Goal: Register for event/course

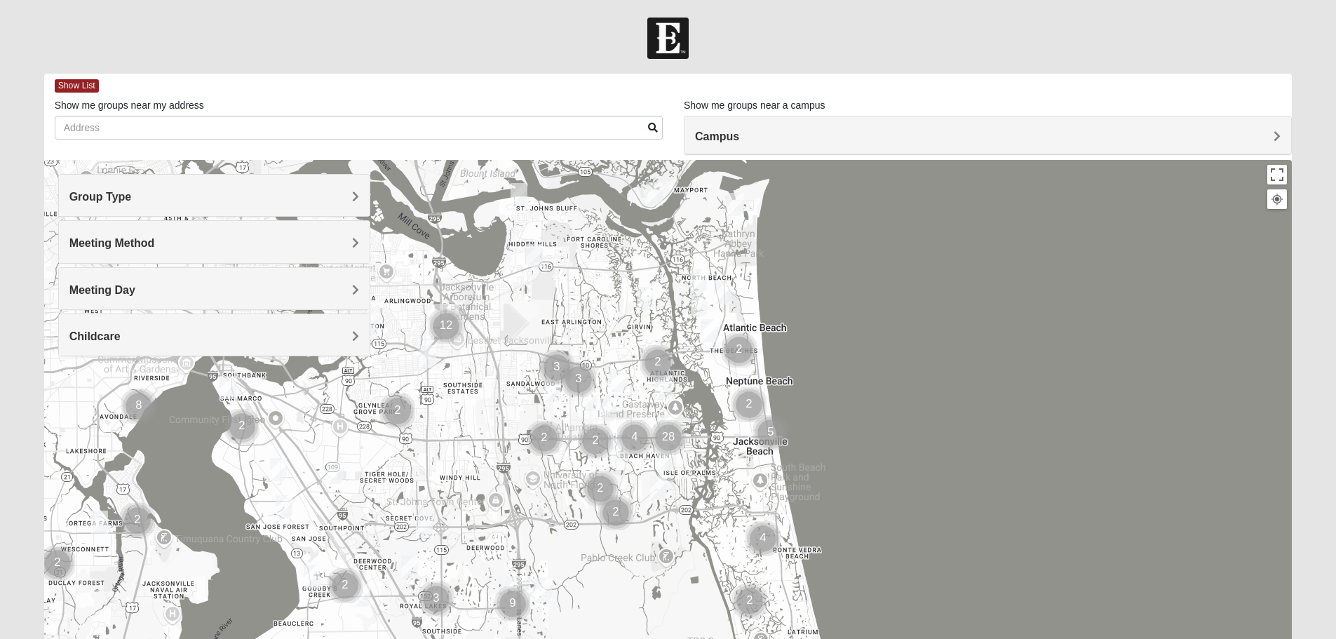
click at [279, 182] on div "Group Type" at bounding box center [214, 195] width 311 height 41
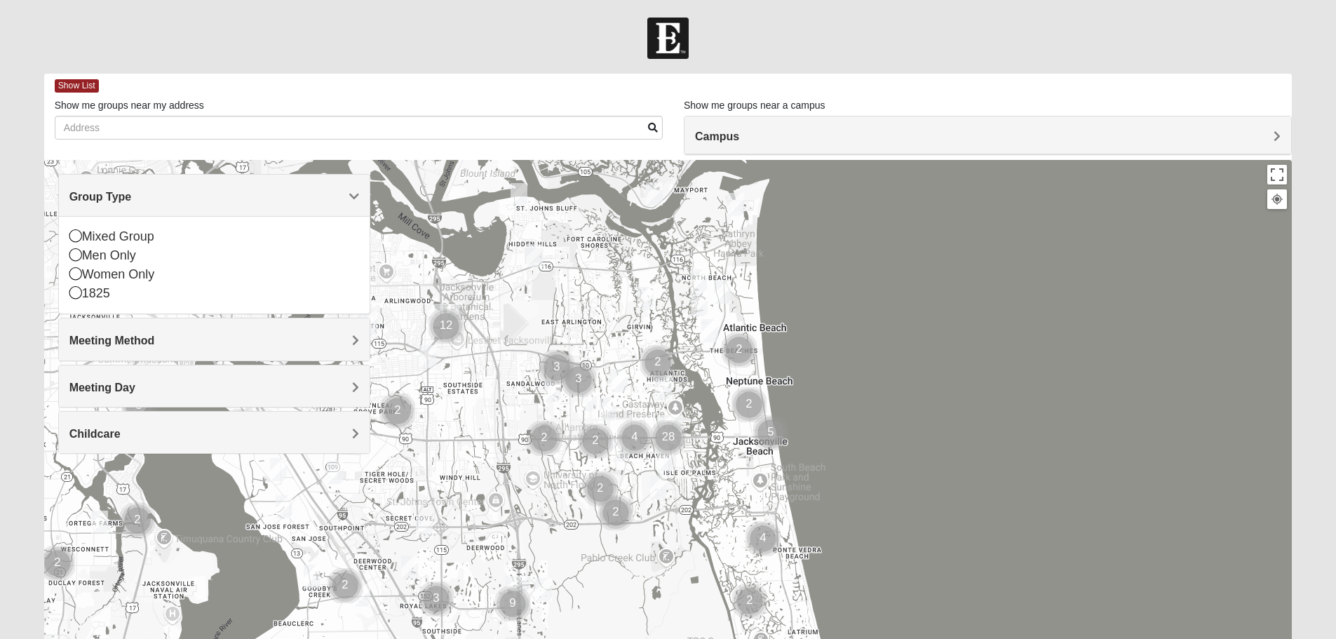
click at [175, 196] on h4 "Group Type" at bounding box center [214, 196] width 290 height 13
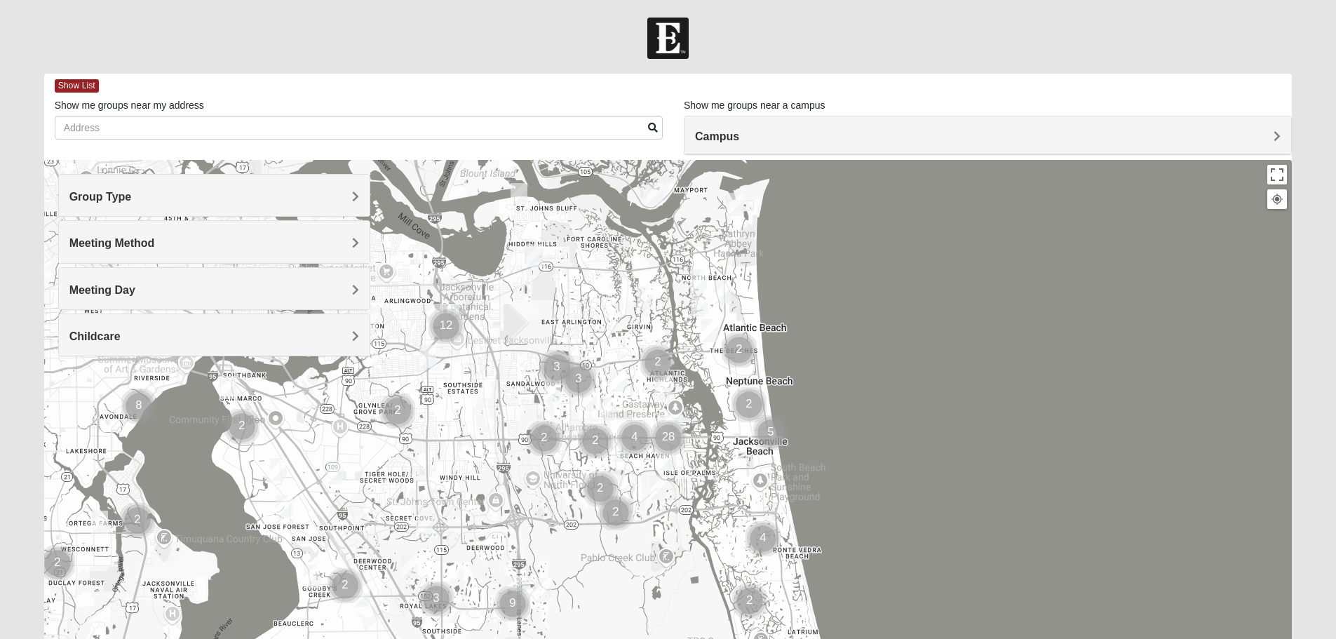
click at [187, 293] on h4 "Meeting Day" at bounding box center [214, 289] width 290 height 13
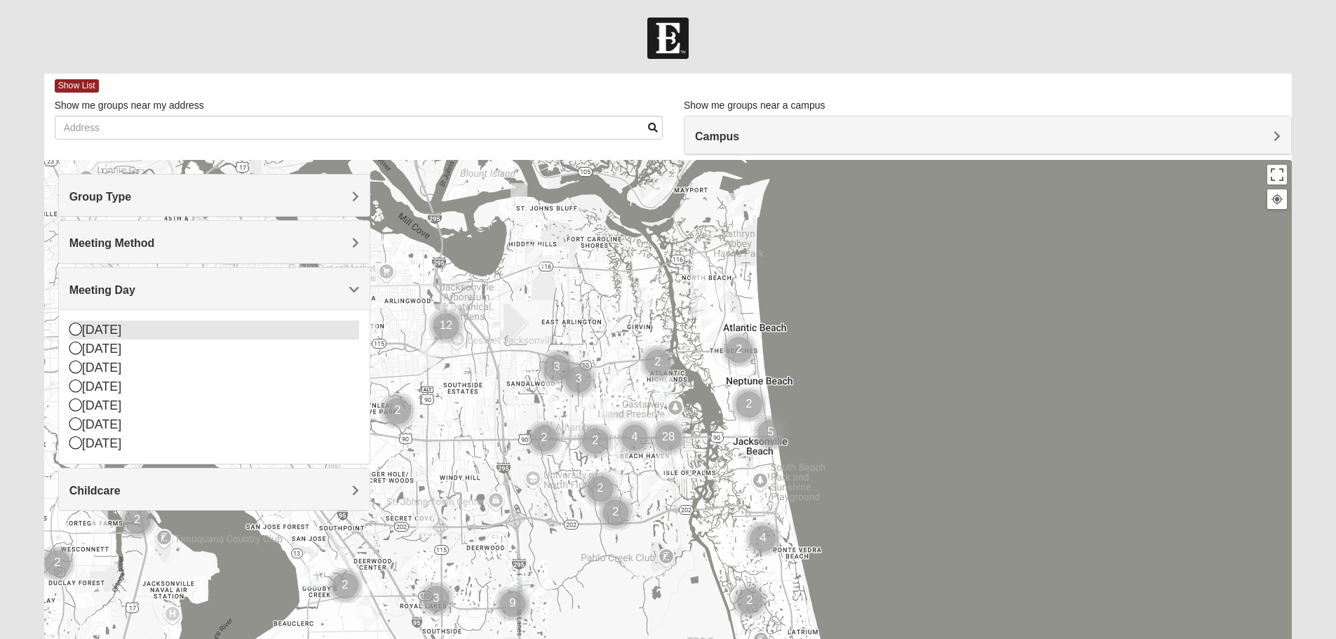
click at [119, 330] on div "[DATE]" at bounding box center [214, 330] width 290 height 19
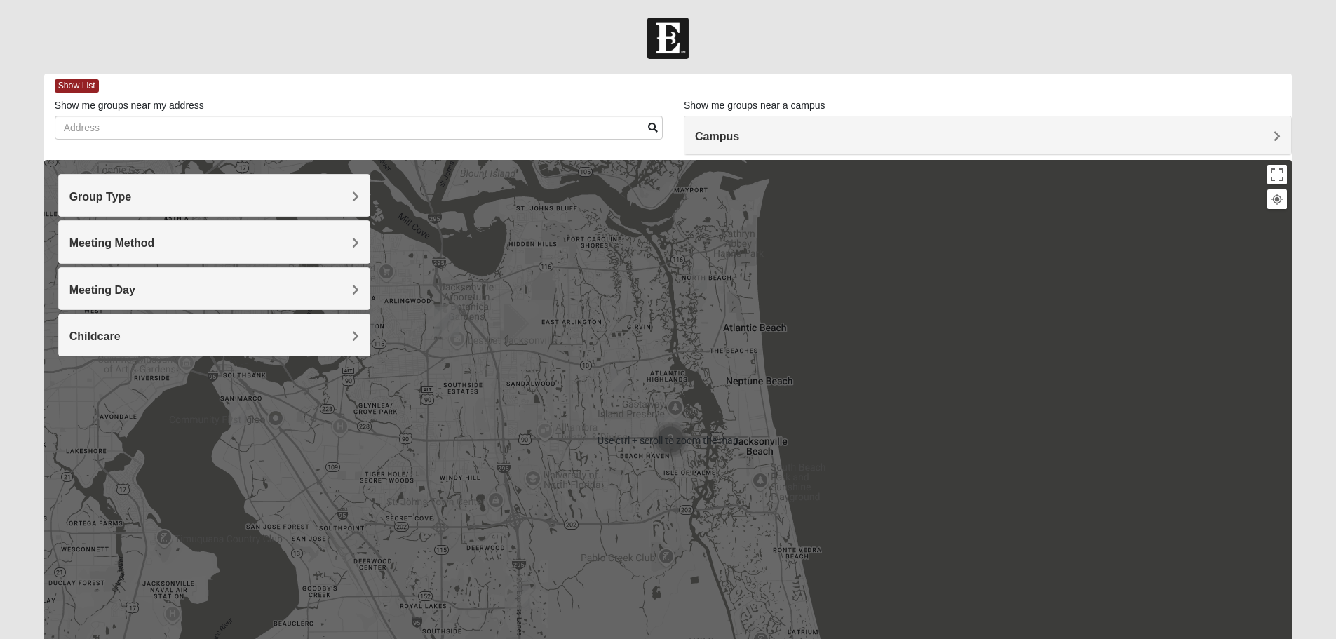
drag, startPoint x: 680, startPoint y: 395, endPoint x: 685, endPoint y: 339, distance: 56.3
click at [685, 339] on div at bounding box center [668, 440] width 1249 height 561
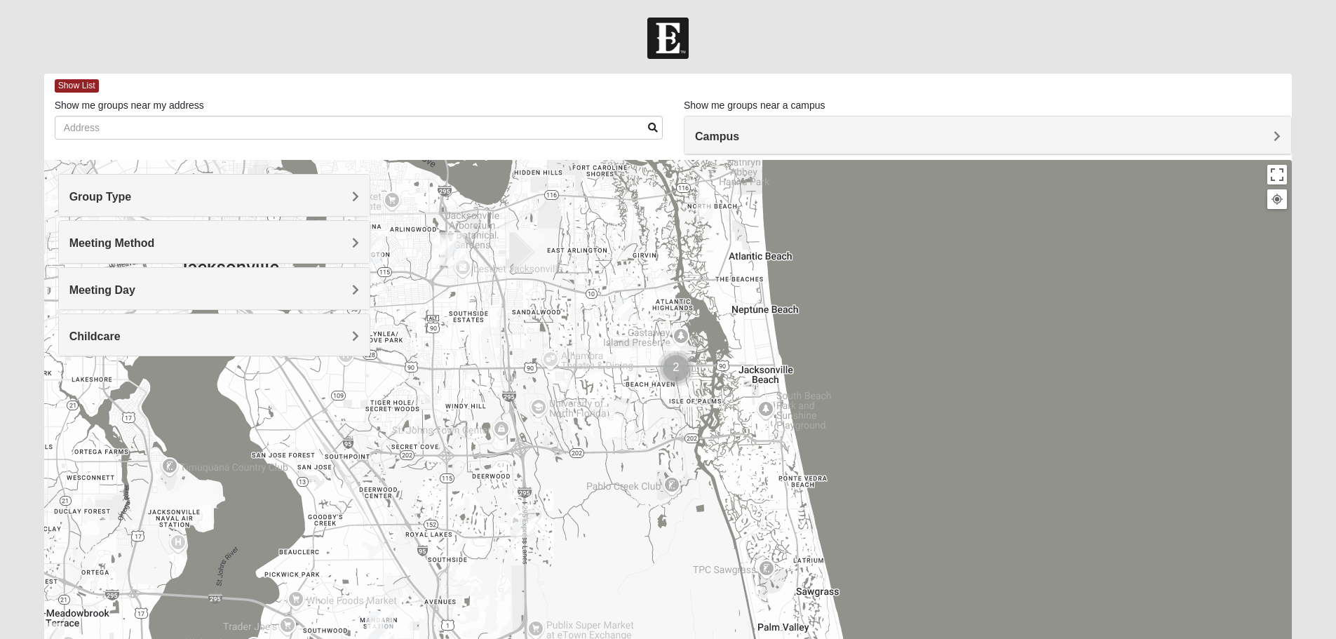
click at [674, 367] on img "Cluster of 2 groups" at bounding box center [676, 368] width 35 height 35
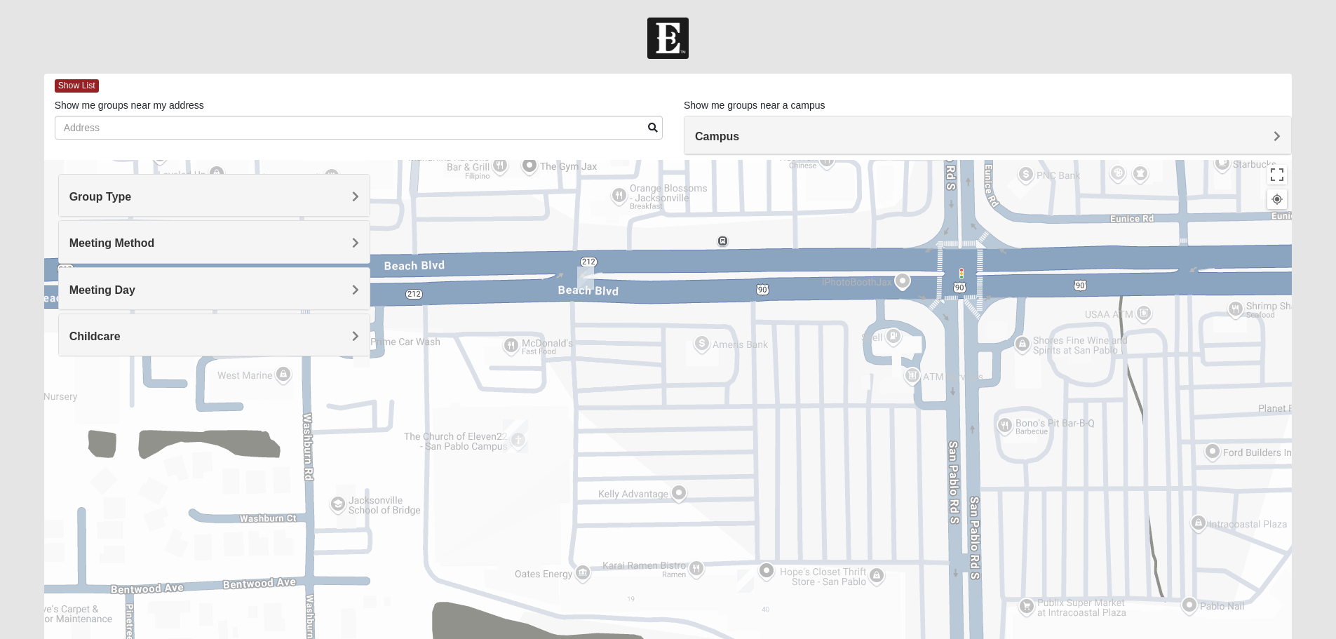
click at [579, 279] on img "1825 Mens Sells 32250" at bounding box center [585, 278] width 17 height 23
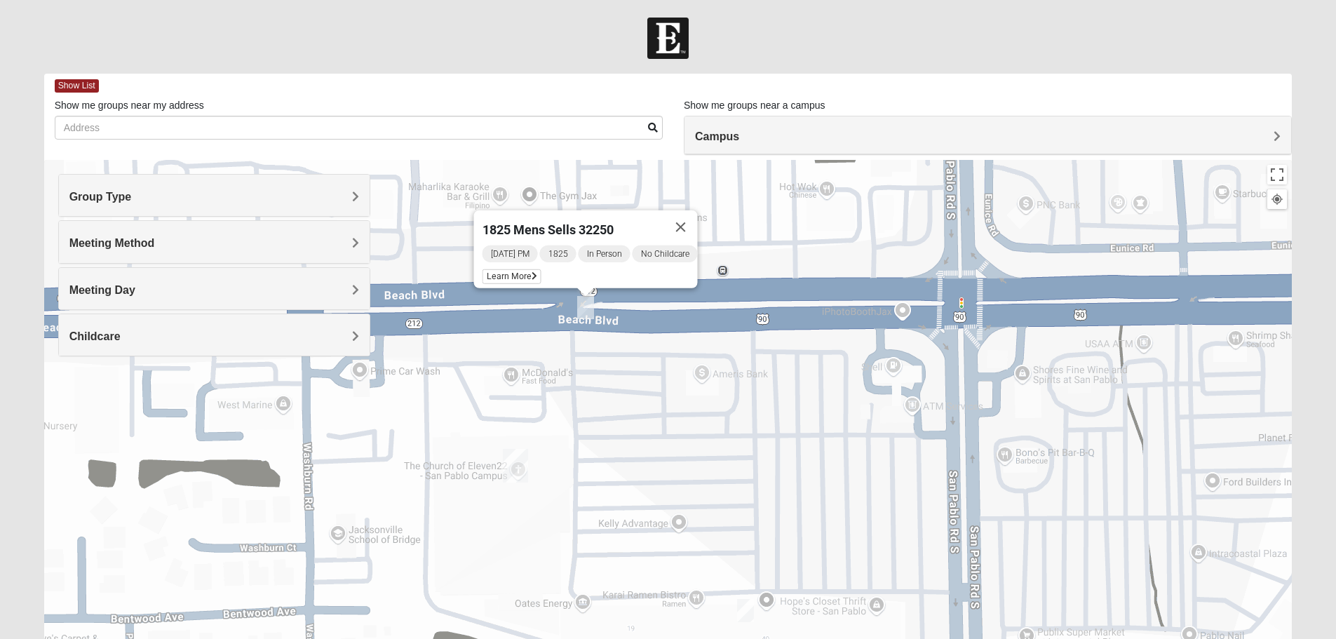
click at [751, 613] on img "On Campus Mens Starkey 32250" at bounding box center [745, 610] width 17 height 23
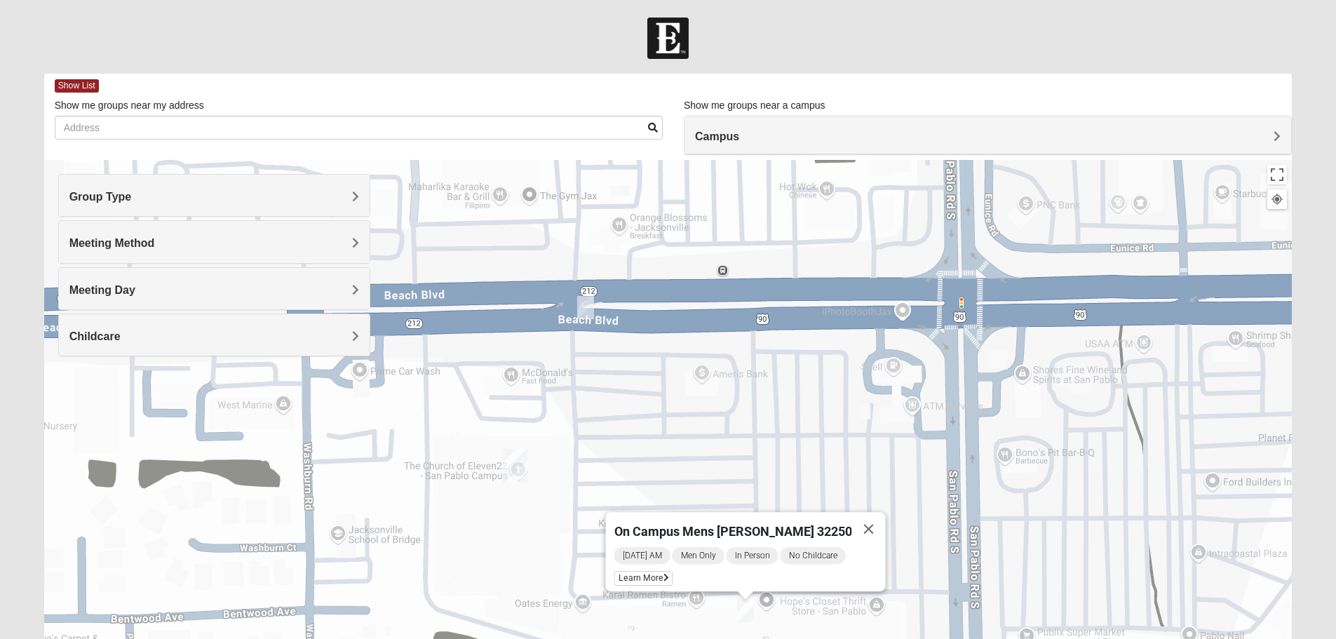
click at [582, 309] on img "1825 Mens Sells 32250" at bounding box center [585, 307] width 17 height 23
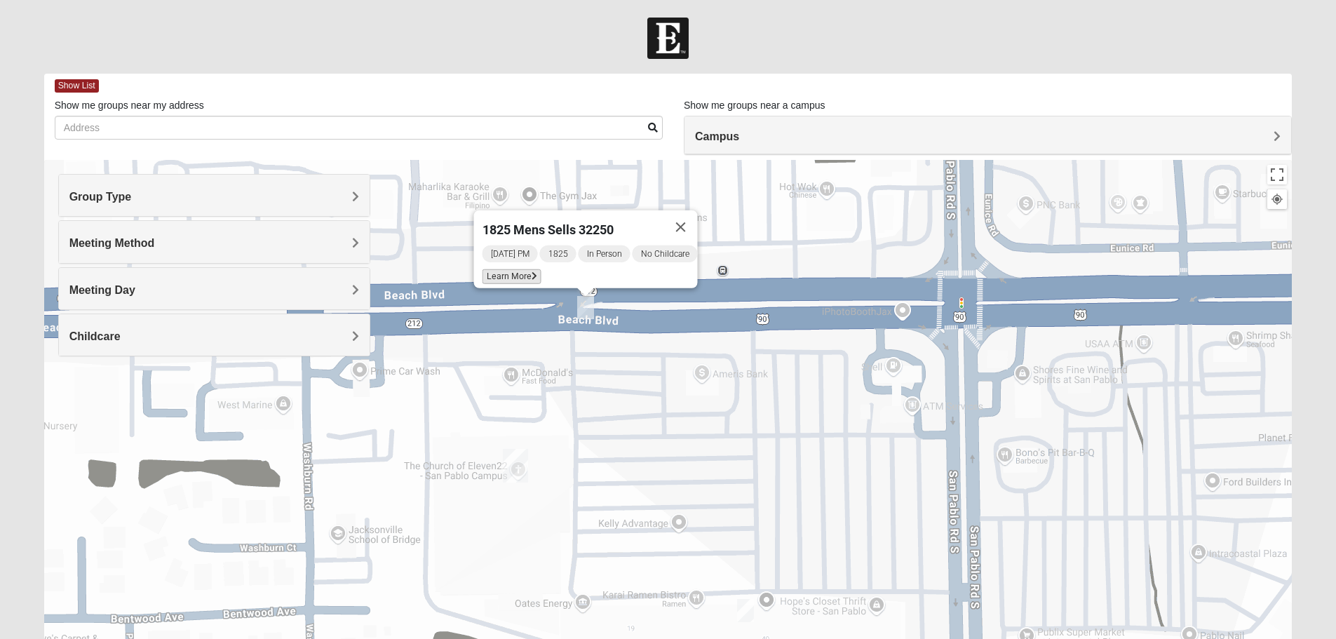
click at [508, 269] on span "Learn More" at bounding box center [511, 276] width 59 height 15
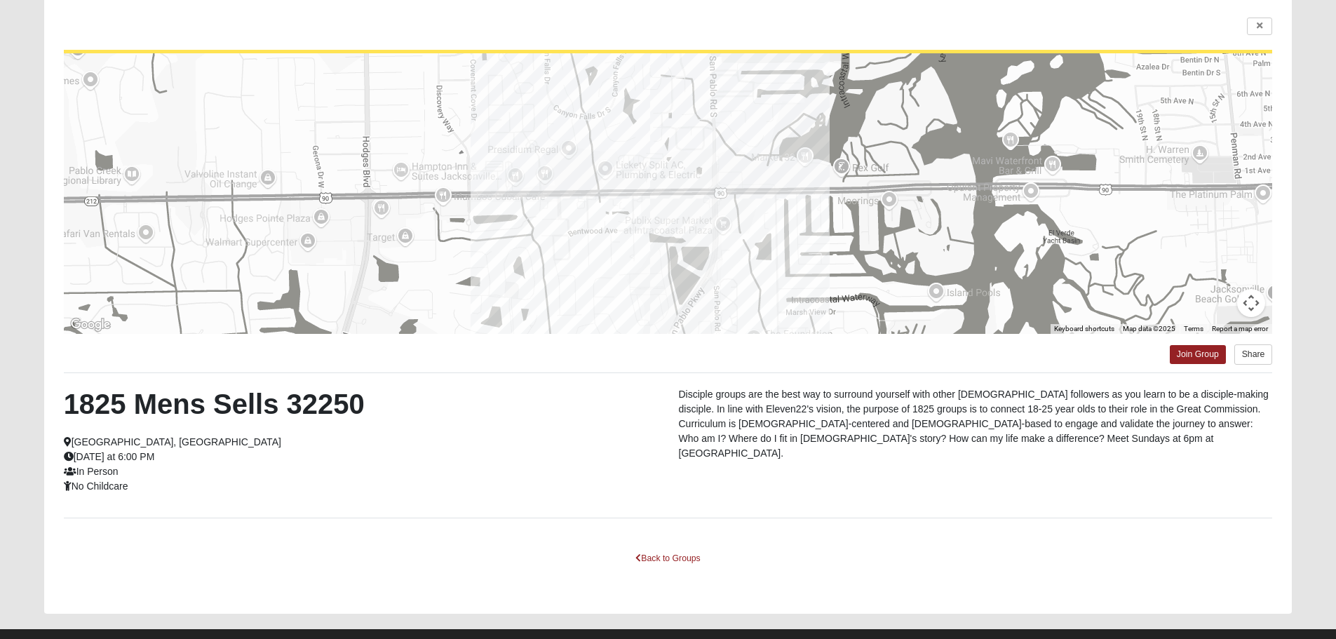
scroll to position [126, 0]
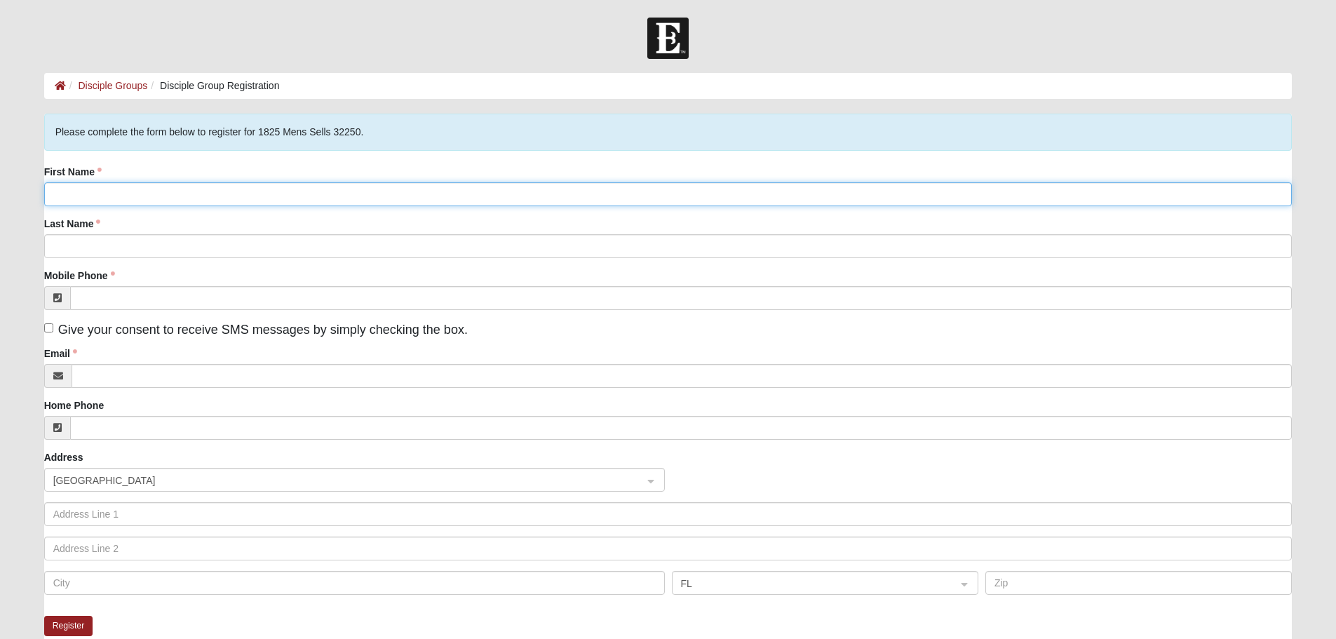
click at [377, 193] on input "First Name" at bounding box center [668, 194] width 1249 height 24
type input "j"
type input "Jaden"
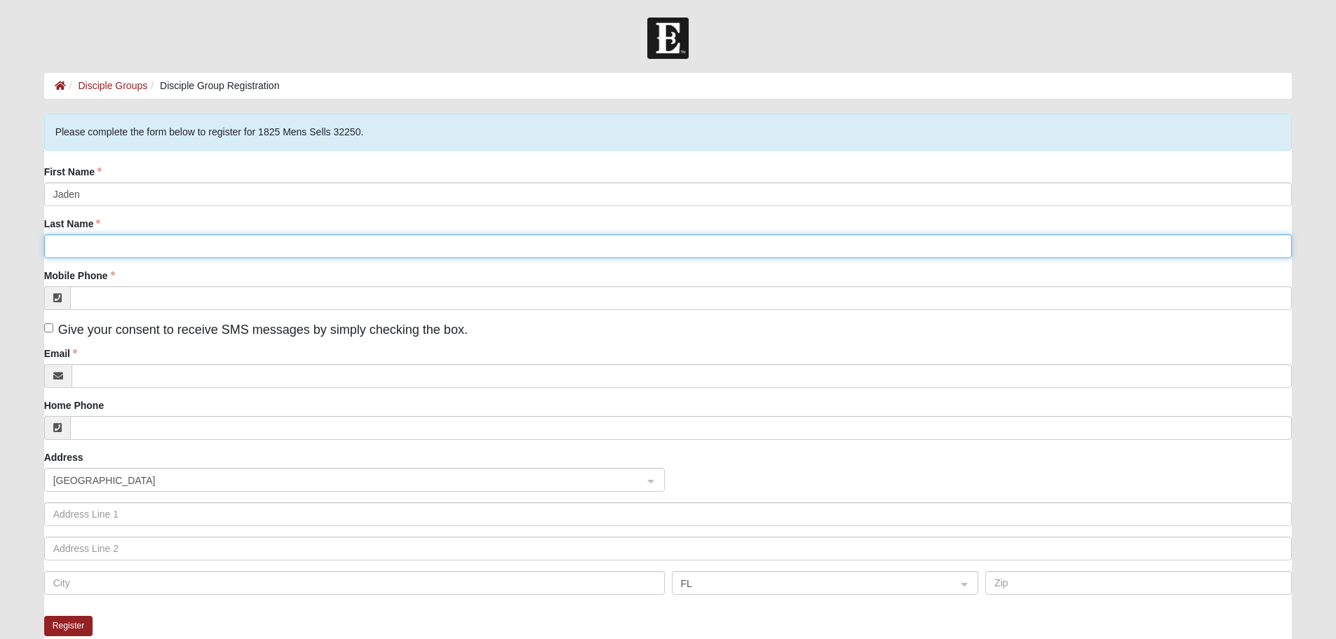
click at [213, 248] on input "Last Name" at bounding box center [668, 246] width 1249 height 24
type input "[PERSON_NAME]"
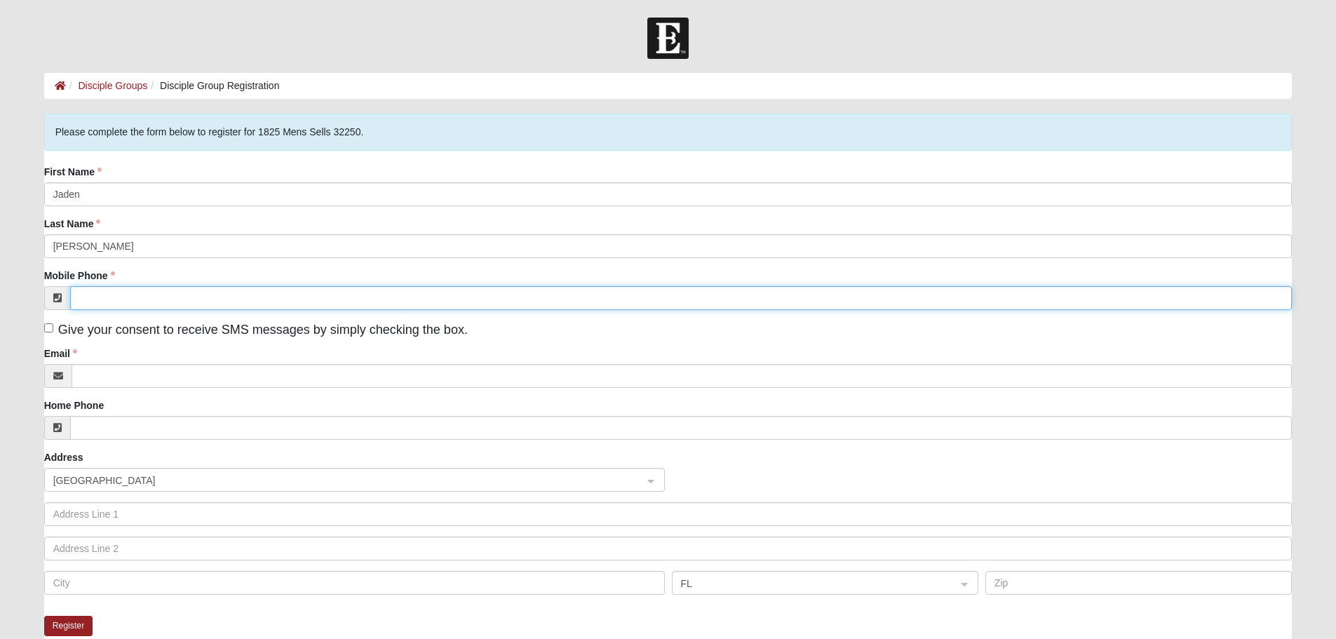
click at [205, 293] on input "Mobile Phone" at bounding box center [681, 298] width 1223 height 24
type input "5"
